Goal: Task Accomplishment & Management: Complete application form

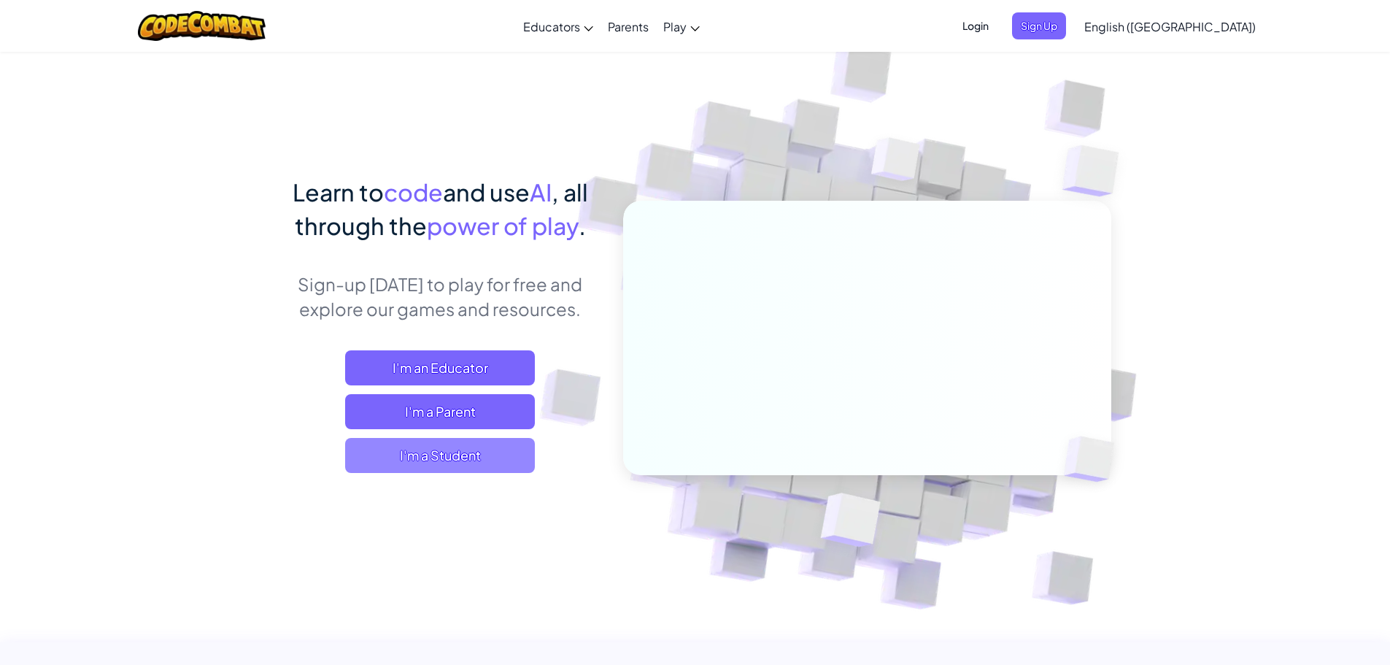
click at [435, 463] on span "I'm a Student" at bounding box center [440, 455] width 190 height 35
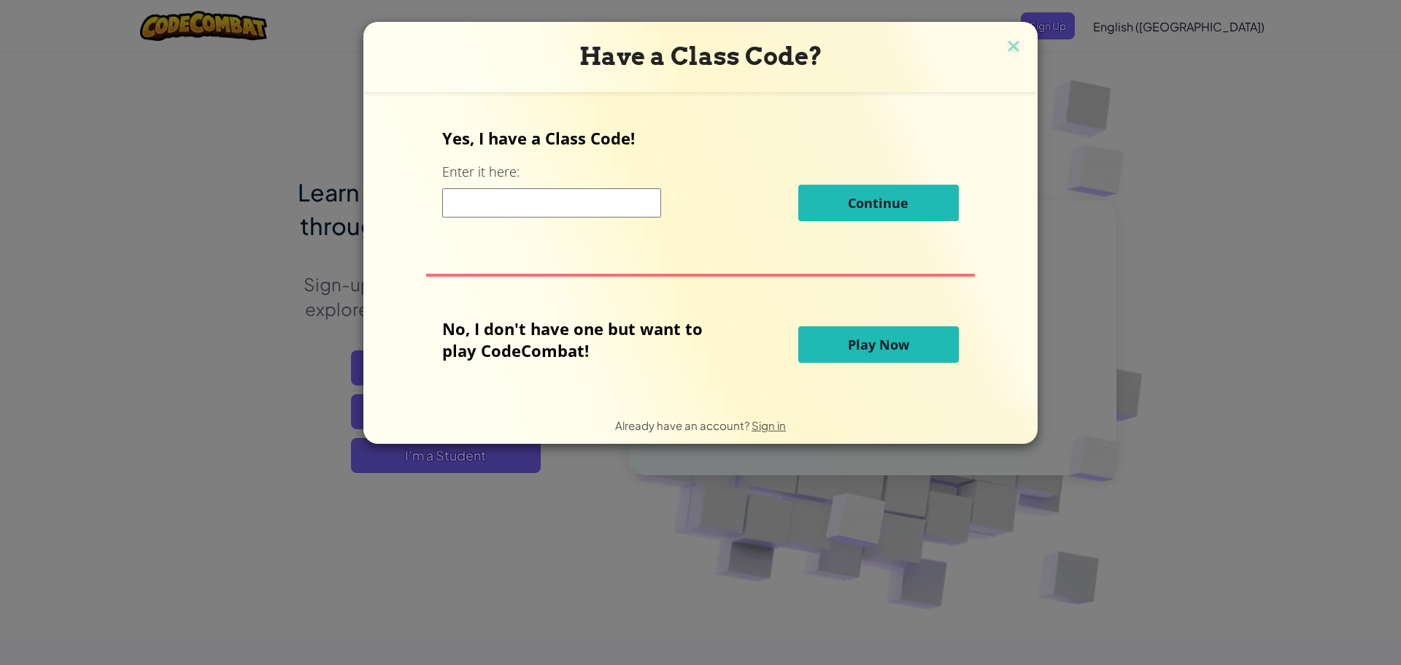
click at [881, 340] on span "Play Now" at bounding box center [878, 345] width 61 height 18
